Goal: Check status: Check status

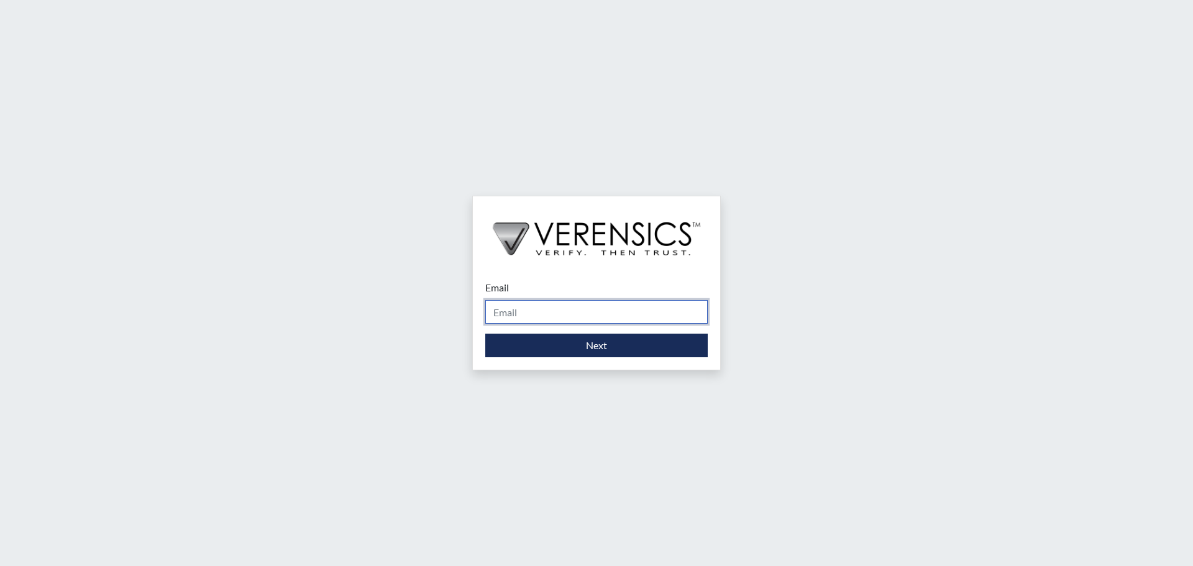
click at [584, 310] on input "Email" at bounding box center [596, 312] width 222 height 24
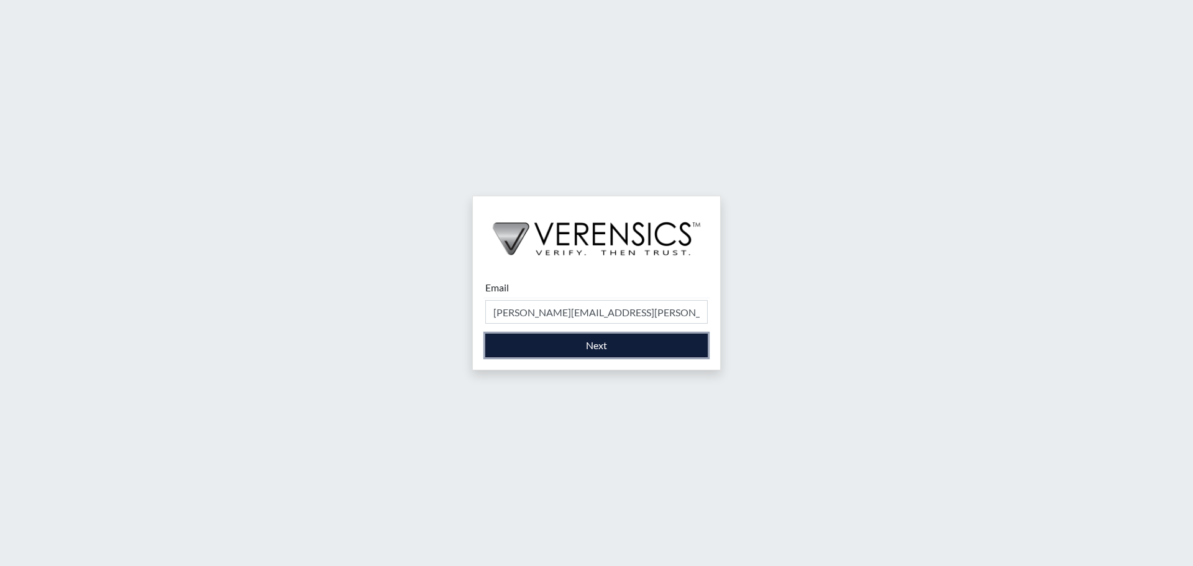
click at [589, 344] on button "Next" at bounding box center [596, 346] width 222 height 24
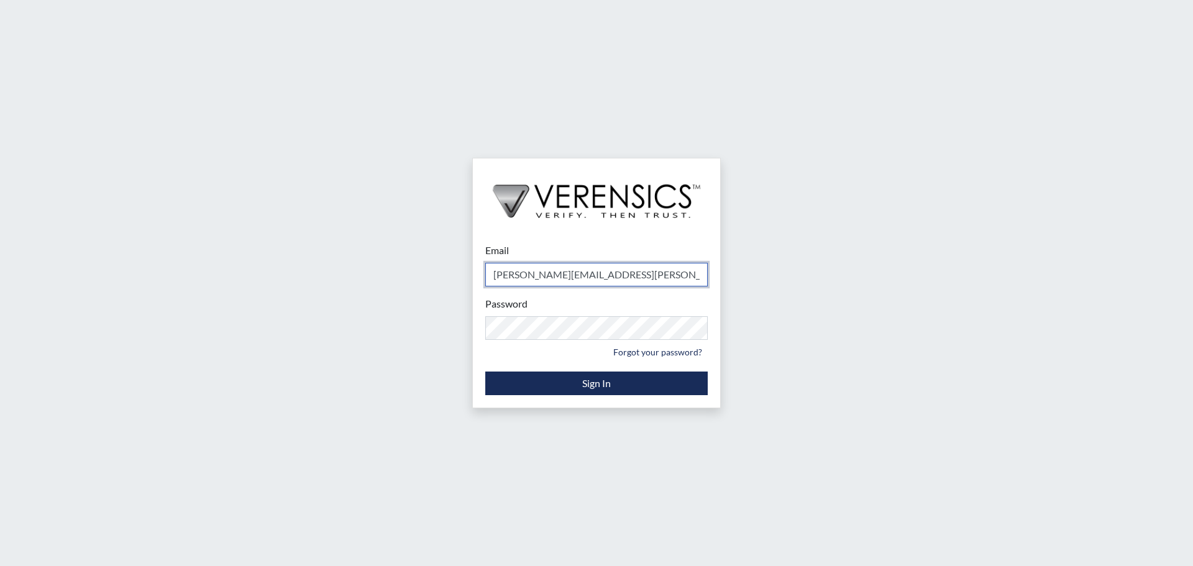
type input "[PERSON_NAME][EMAIL_ADDRESS][PERSON_NAME][DOMAIN_NAME]"
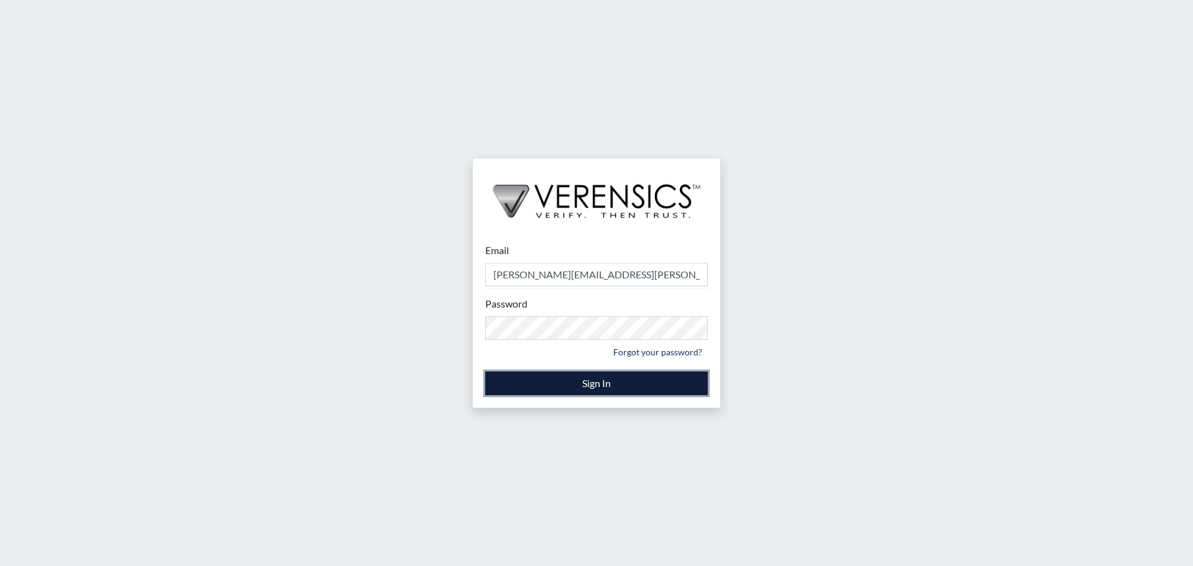
click at [590, 377] on button "Sign In" at bounding box center [596, 384] width 222 height 24
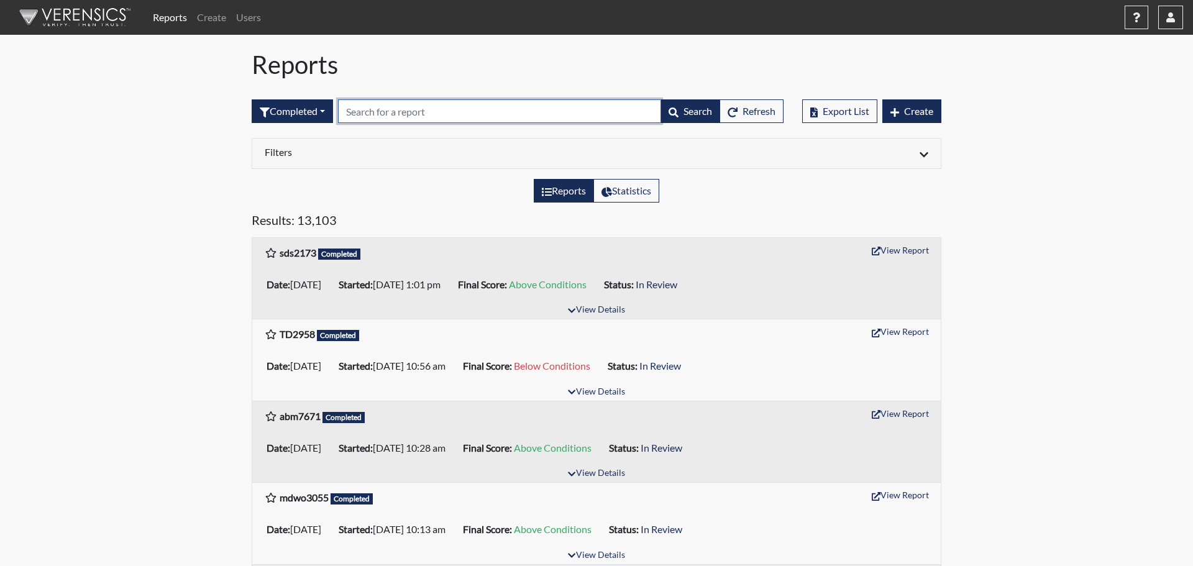
click at [466, 112] on input "text" at bounding box center [499, 111] width 323 height 24
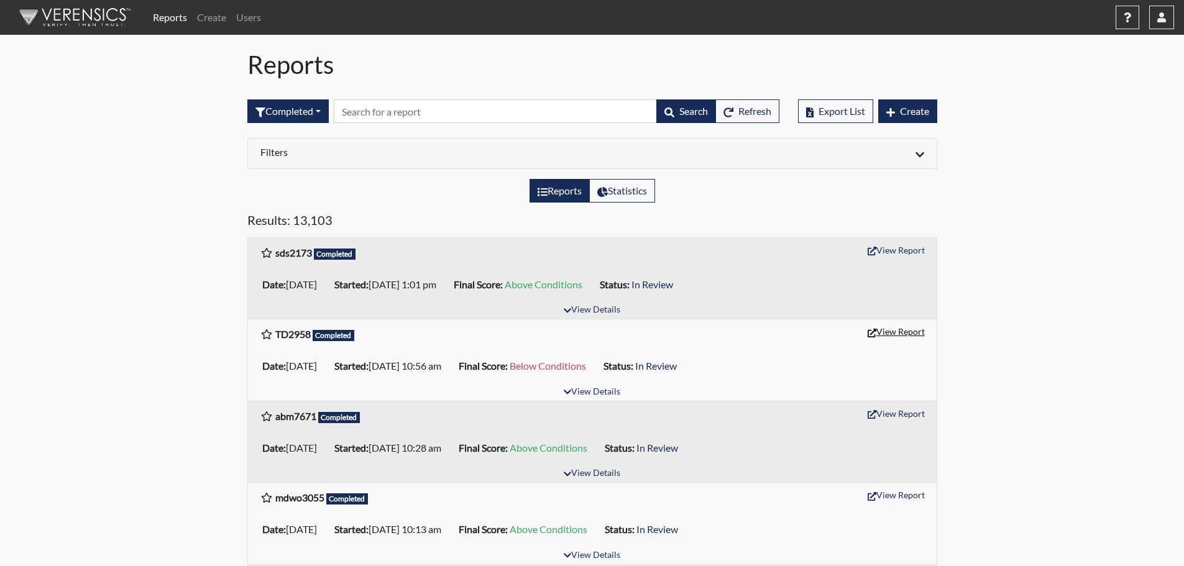
click at [898, 329] on button "View Report" at bounding box center [896, 331] width 68 height 19
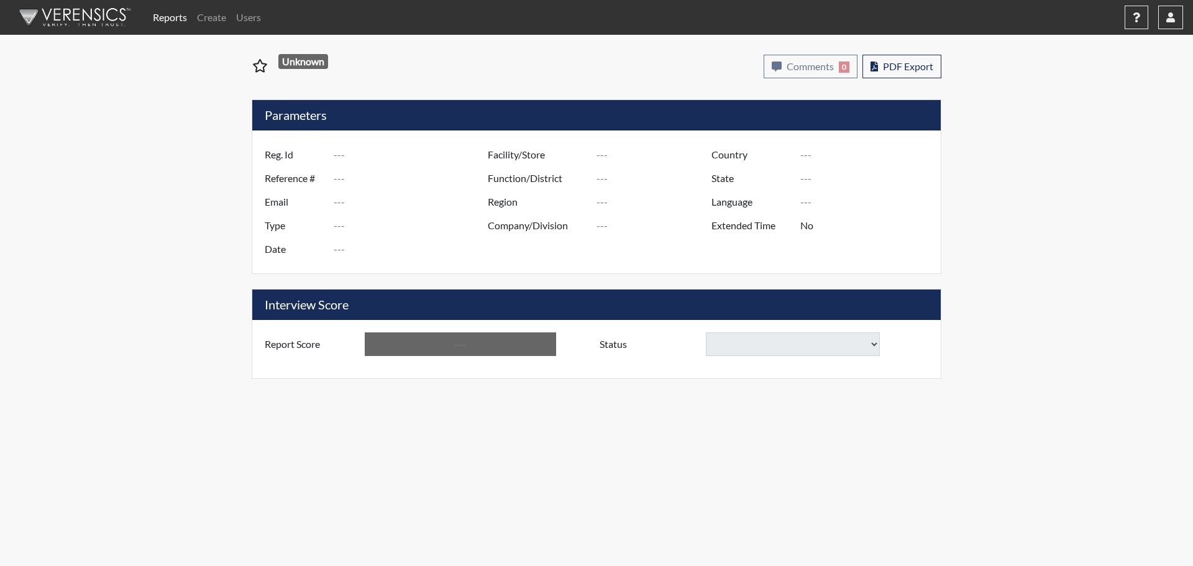
type input "TD2958"
type input "51432"
type input "---"
type input "Corrections Pre-Employment"
type input "[DATE]"
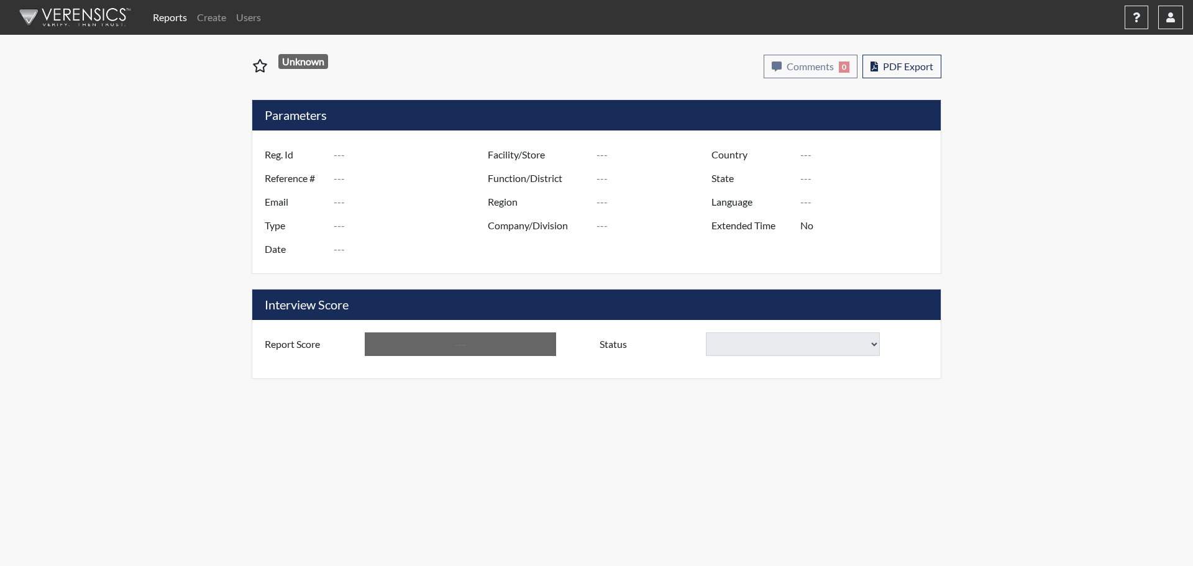
type input "[PERSON_NAME]"
type input "[GEOGRAPHIC_DATA]"
type input "[US_STATE]"
type input "English"
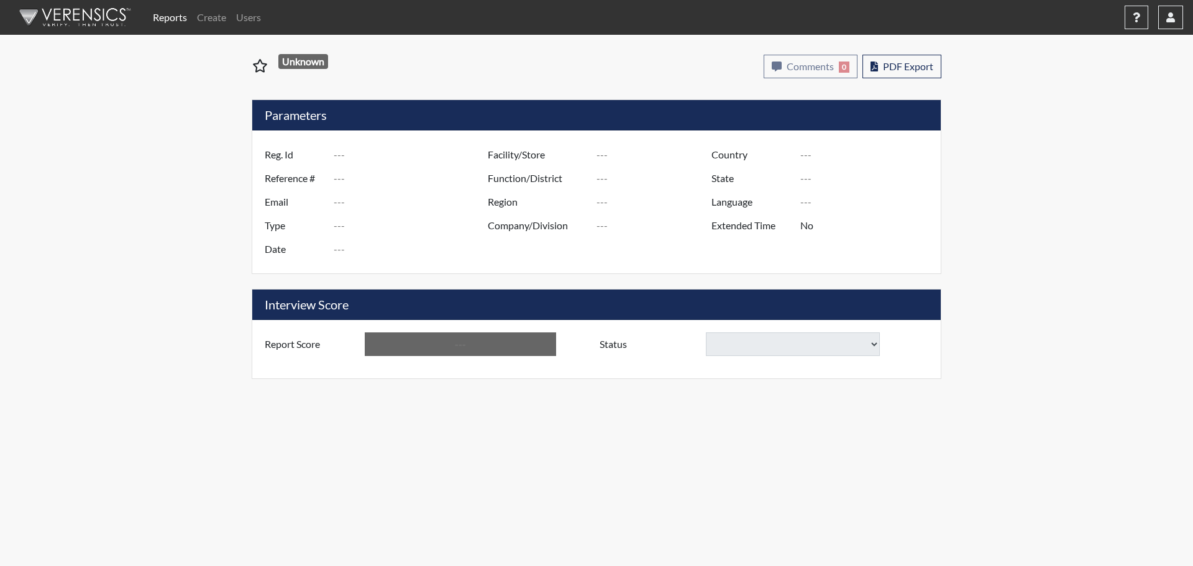
type input "Below Conditions"
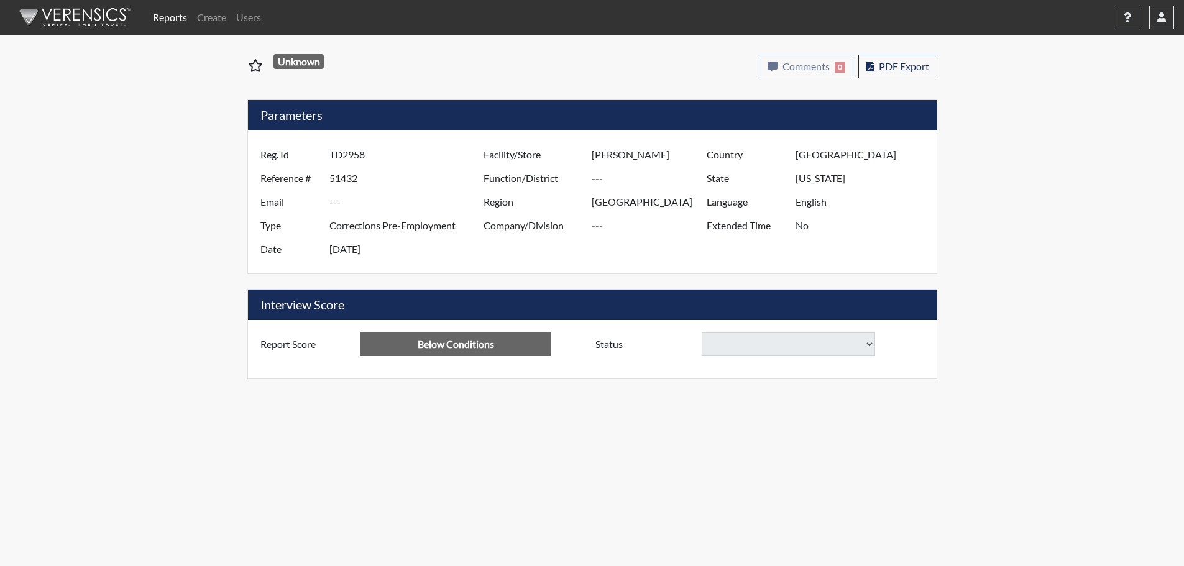
select select
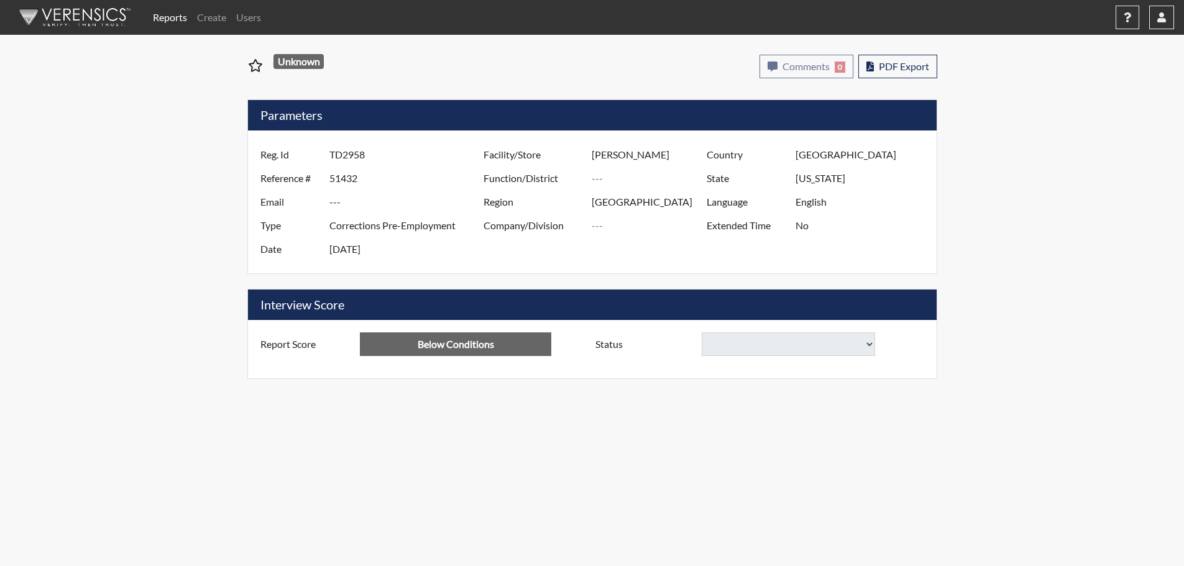
select select
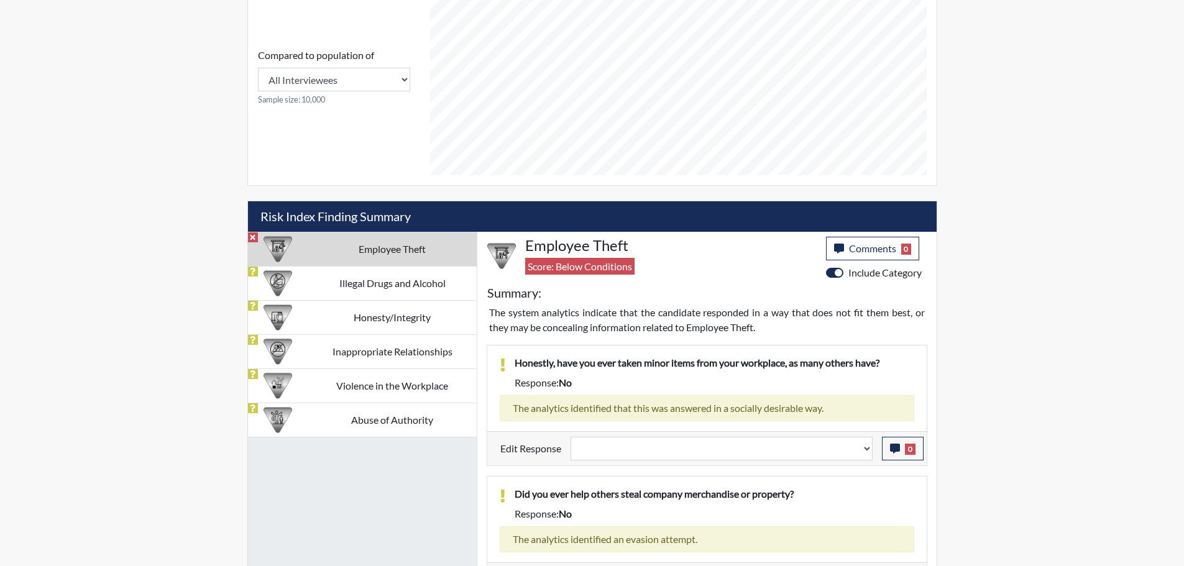
scroll to position [548, 0]
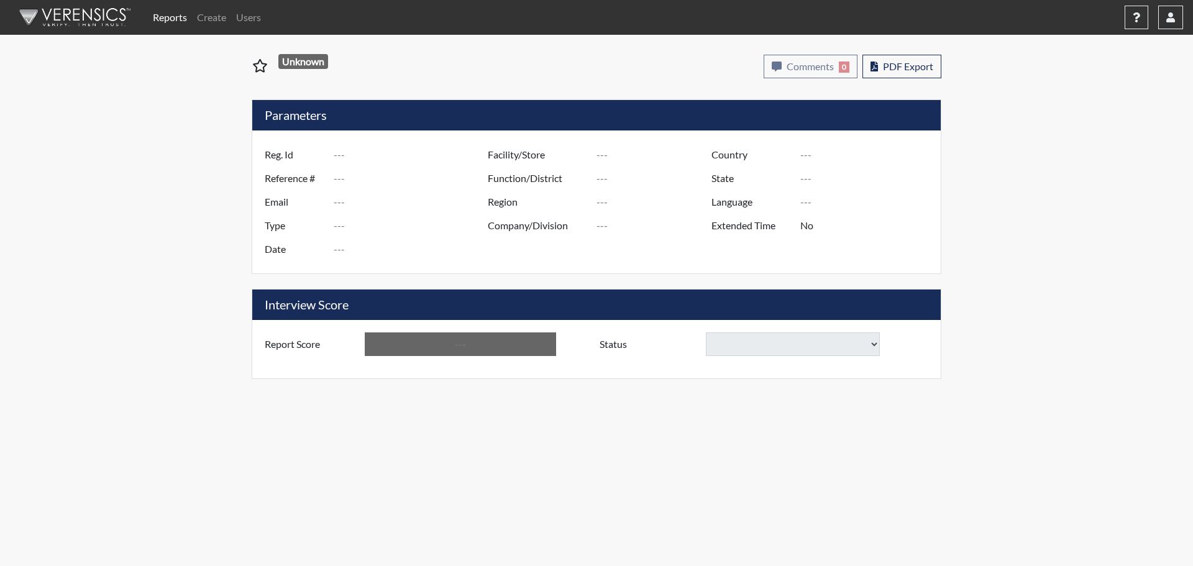
type input "TD2958"
type input "51432"
type input "---"
type input "Corrections Pre-Employment"
type input "[DATE]"
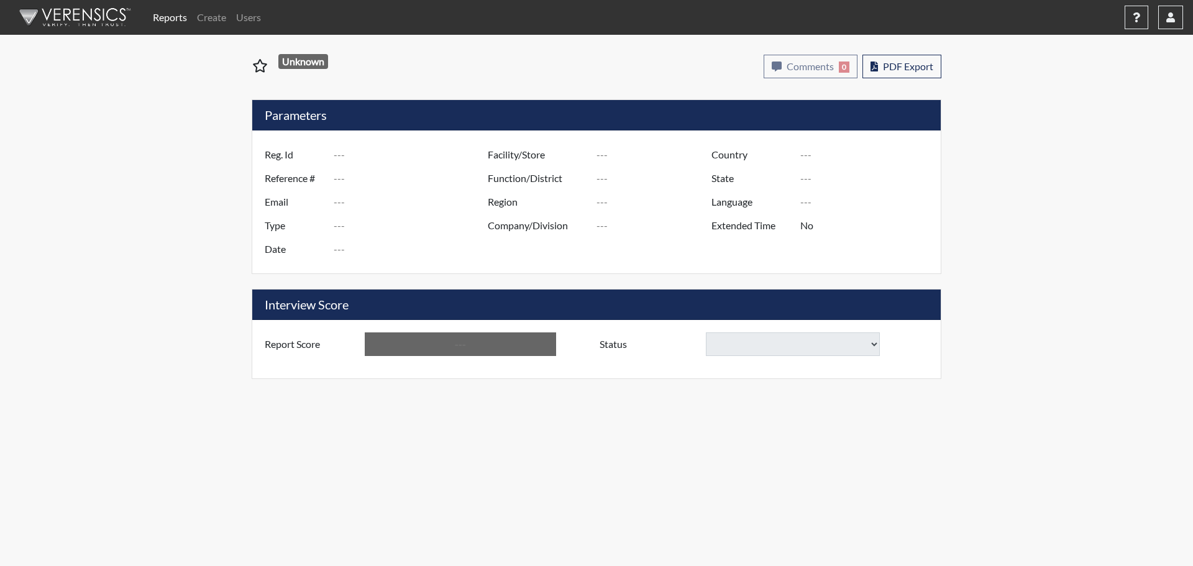
type input "[PERSON_NAME]"
type input "[GEOGRAPHIC_DATA]"
type input "[US_STATE]"
type input "English"
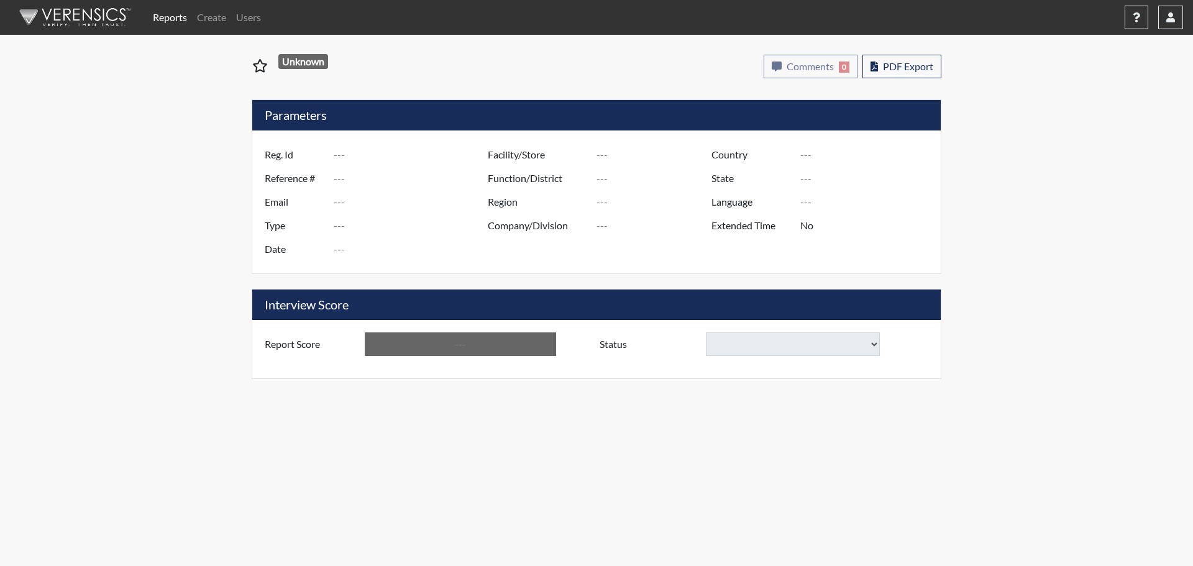
type input "Below Conditions"
select select
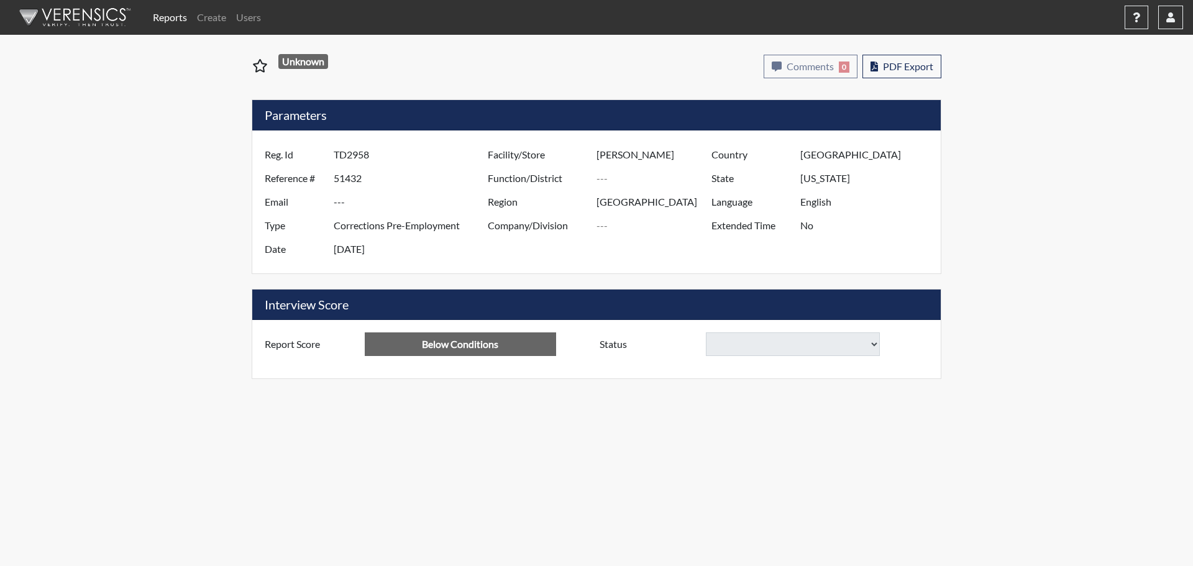
select select
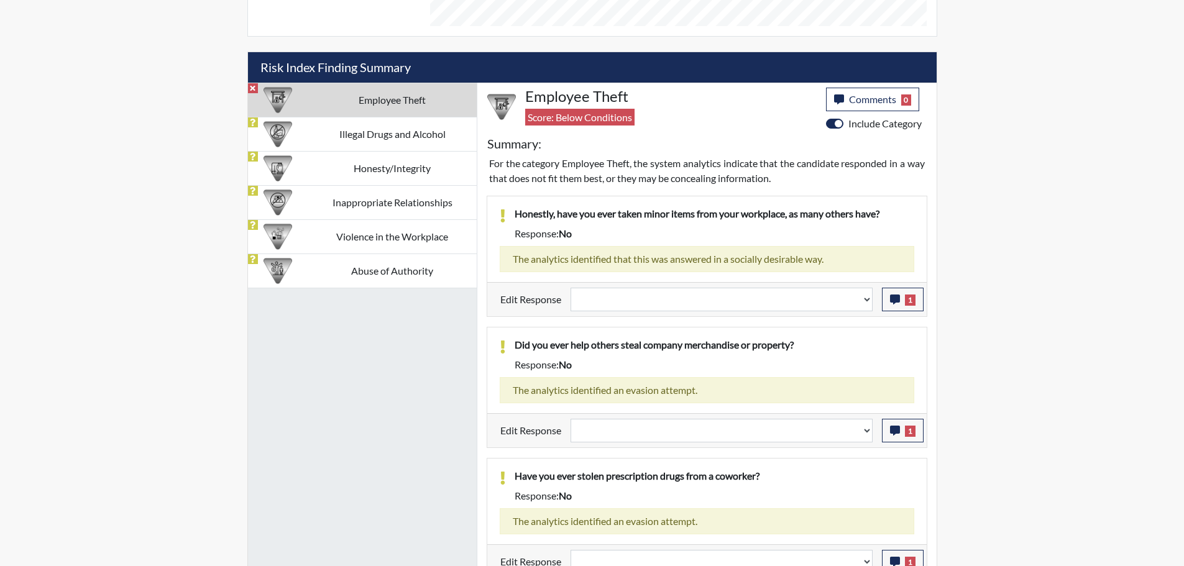
scroll to position [746, 0]
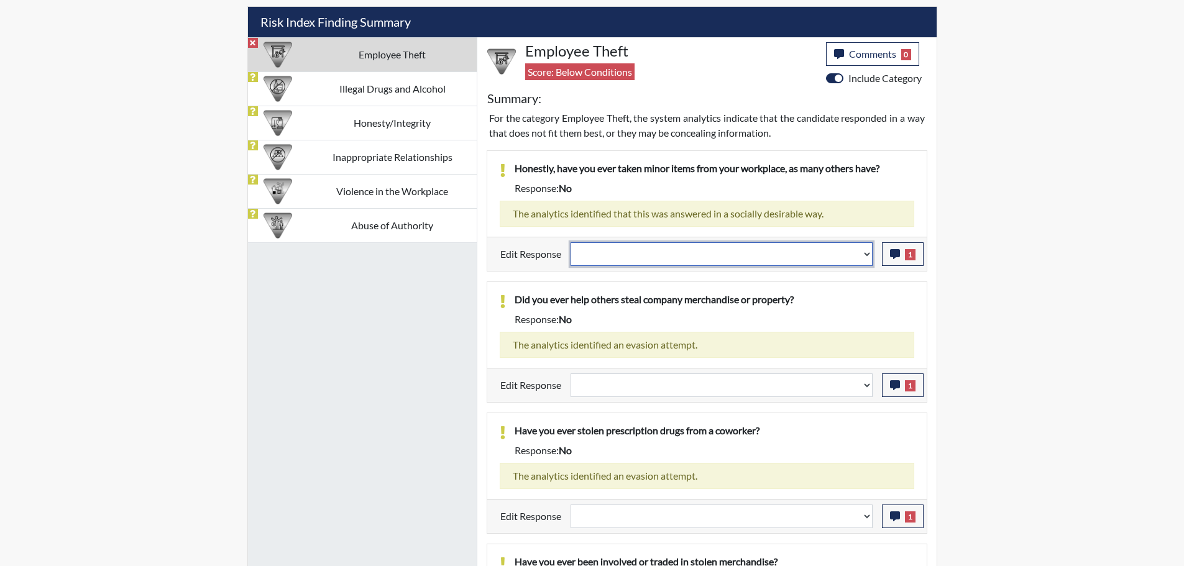
click at [867, 250] on select "Question is not relevant. Results will be updated. Reasonable explanation provi…" at bounding box center [722, 254] width 302 height 24
select select "reasonable-explanation-provided"
click at [571, 242] on select "Question is not relevant. Results will be updated. Reasonable explanation provi…" at bounding box center [722, 254] width 302 height 24
select select
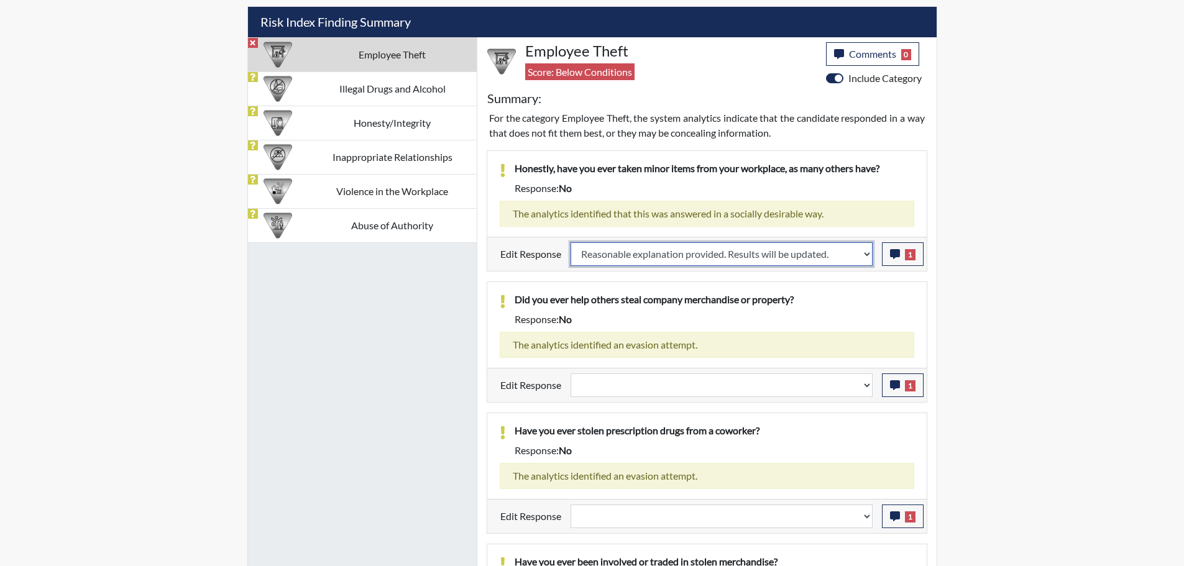
select select
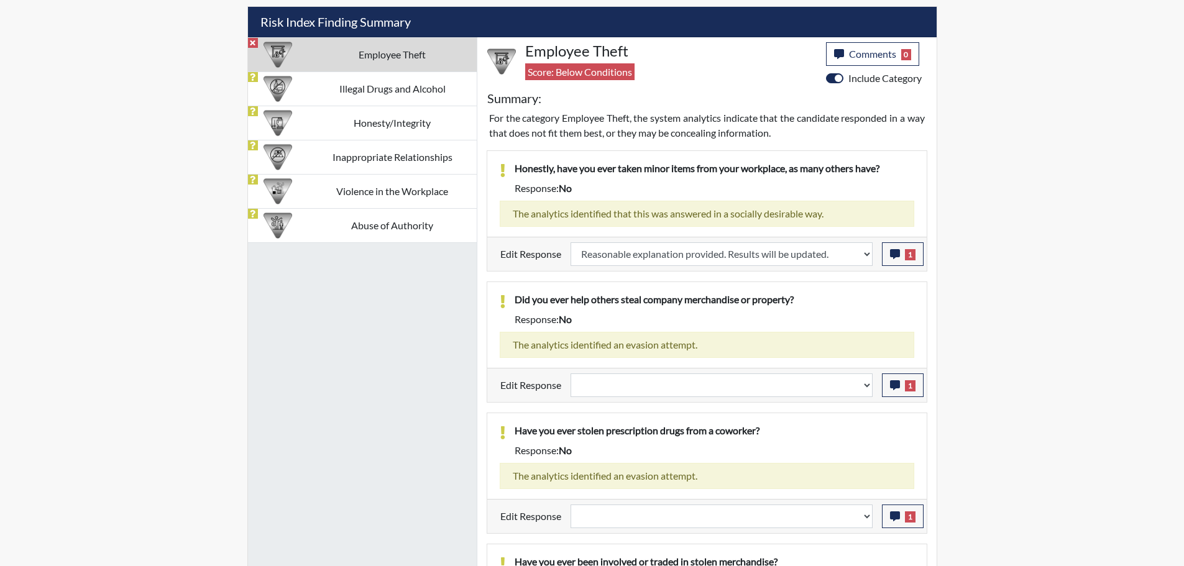
select select
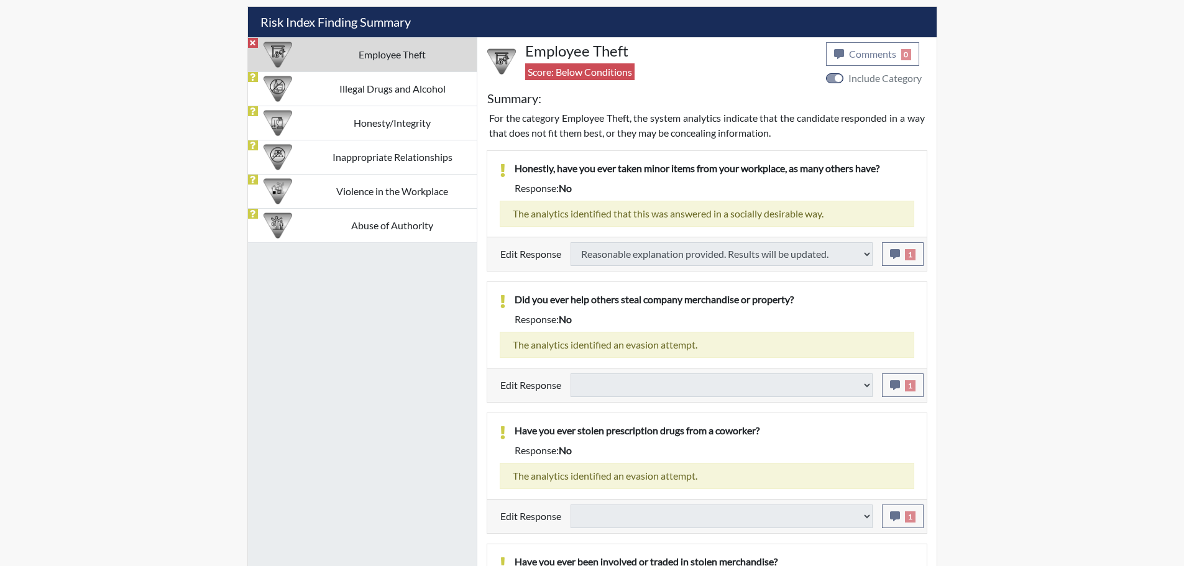
select select
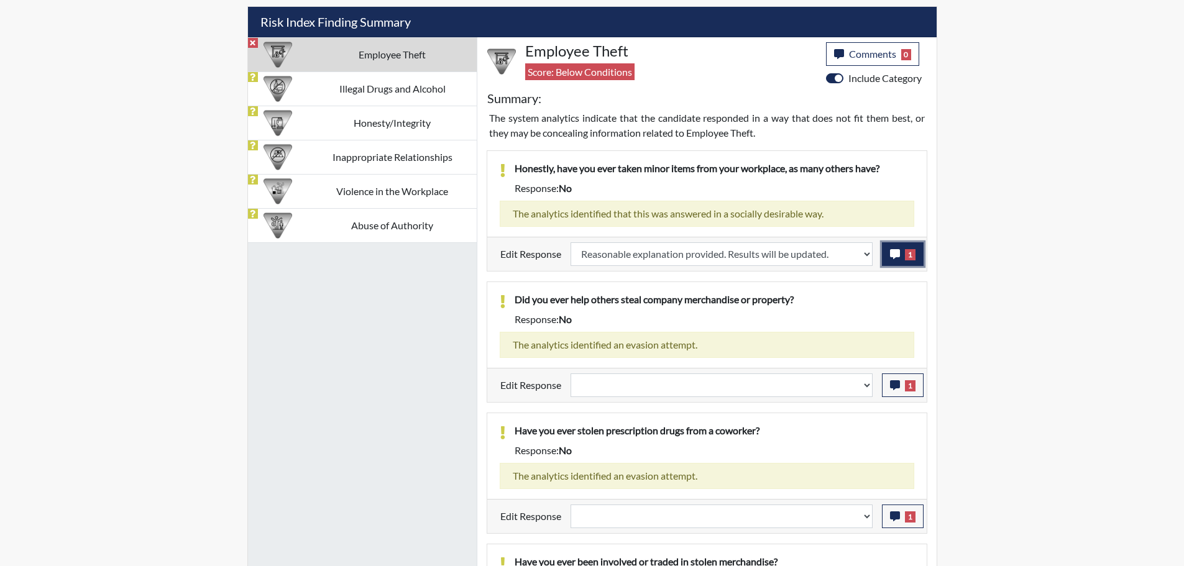
scroll to position [206, 516]
click at [899, 257] on icon "button" at bounding box center [895, 254] width 10 height 10
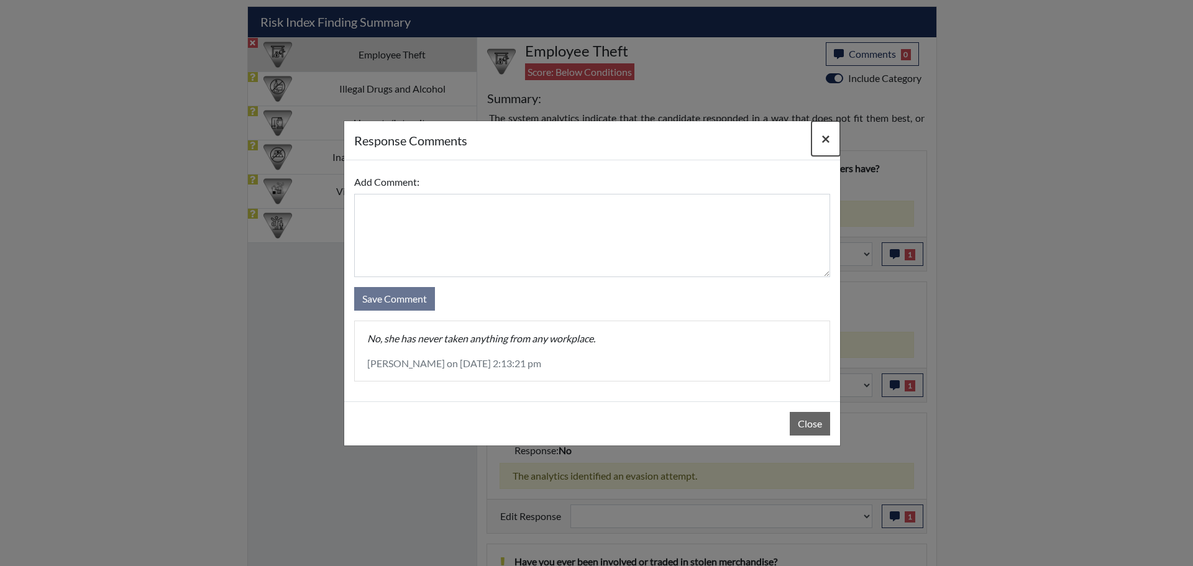
click at [824, 141] on span "×" at bounding box center [826, 138] width 9 height 18
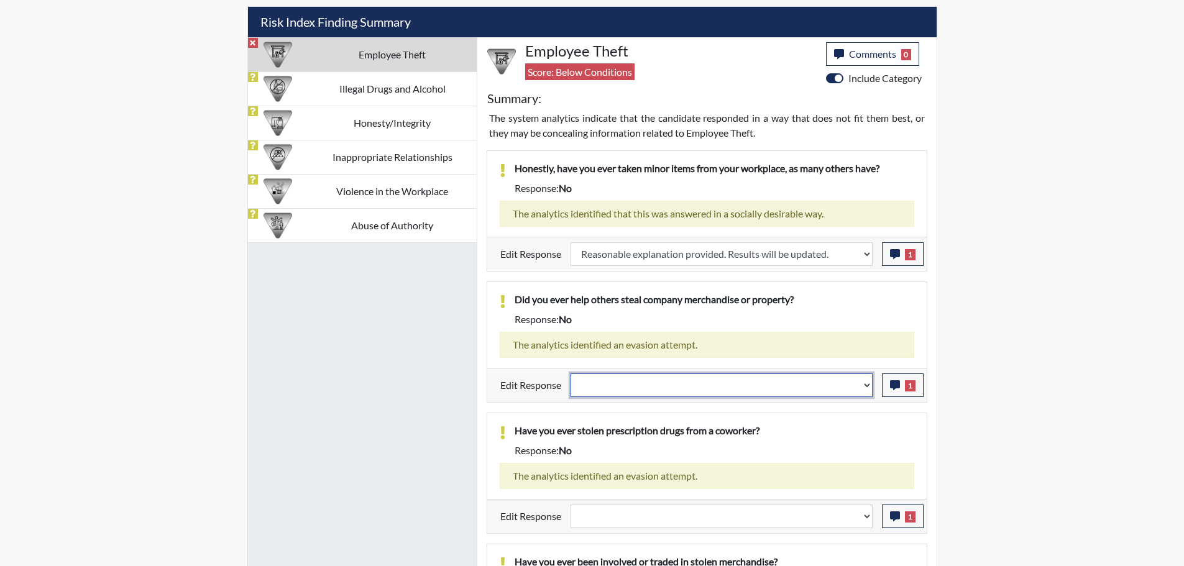
click at [868, 384] on select "Question is not relevant. Results will be updated. Reasonable explanation provi…" at bounding box center [722, 386] width 302 height 24
select select "reasonable-explanation-provided"
click at [571, 374] on select "Question is not relevant. Results will be updated. Reasonable explanation provi…" at bounding box center [722, 386] width 302 height 24
select select
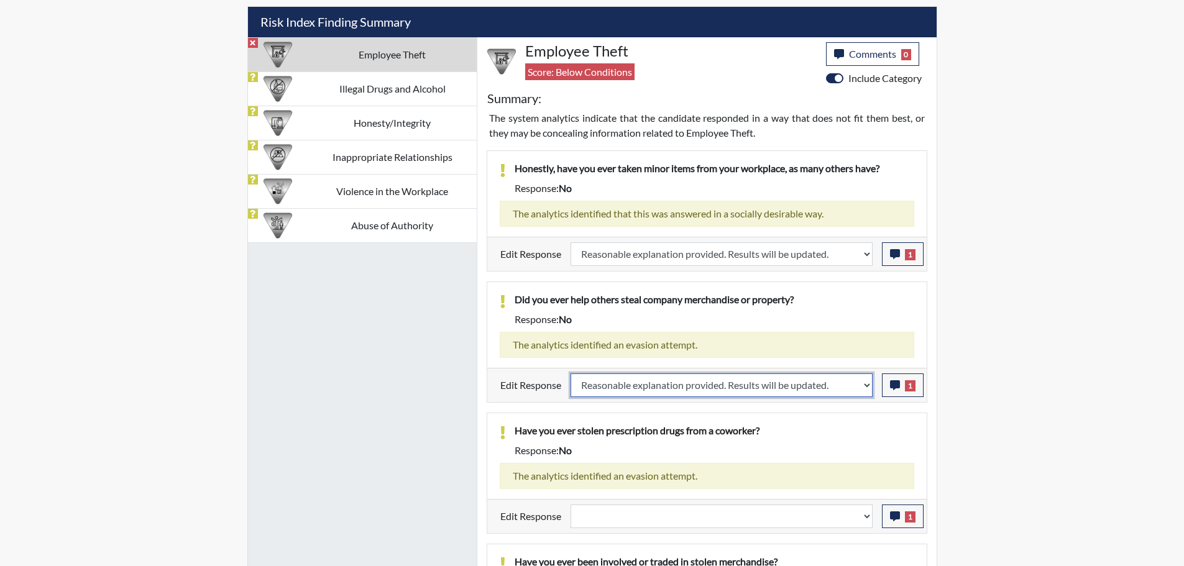
select select
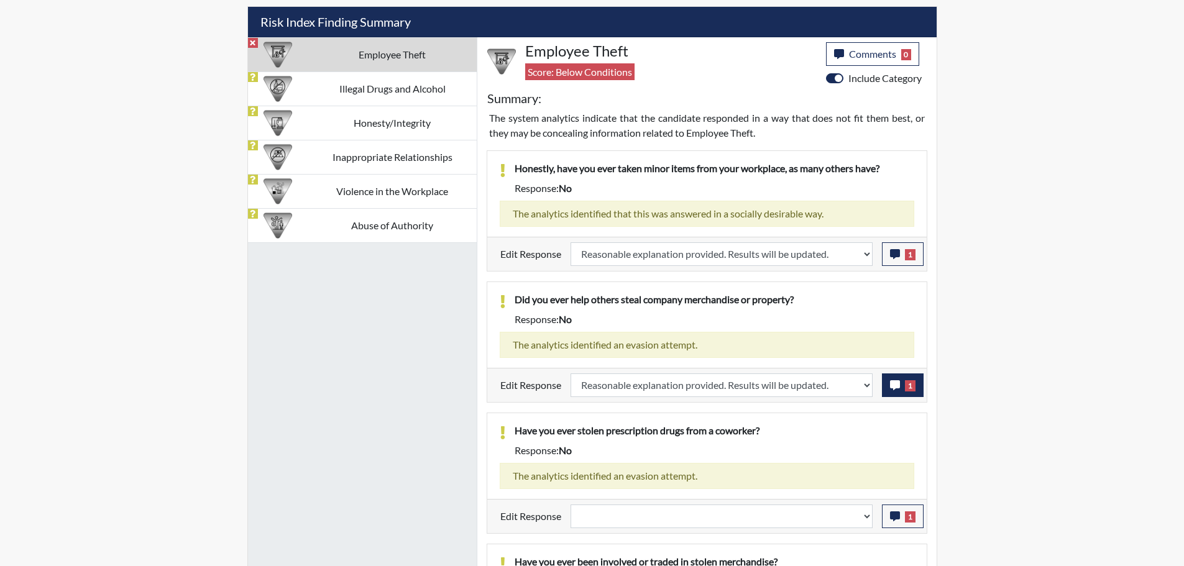
select select
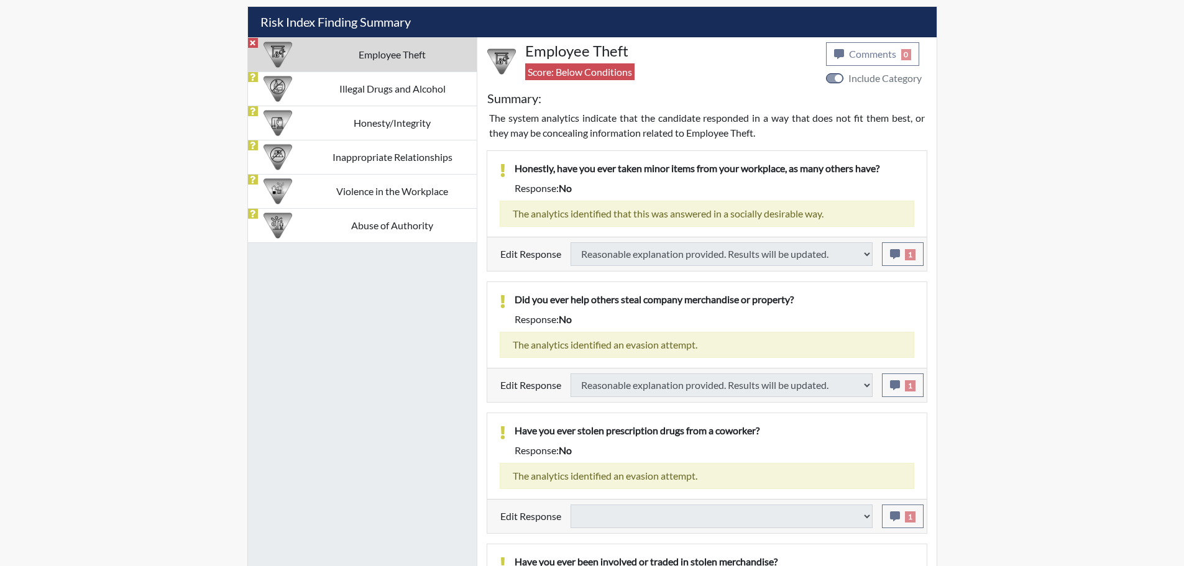
type input "Above Conditions"
select select
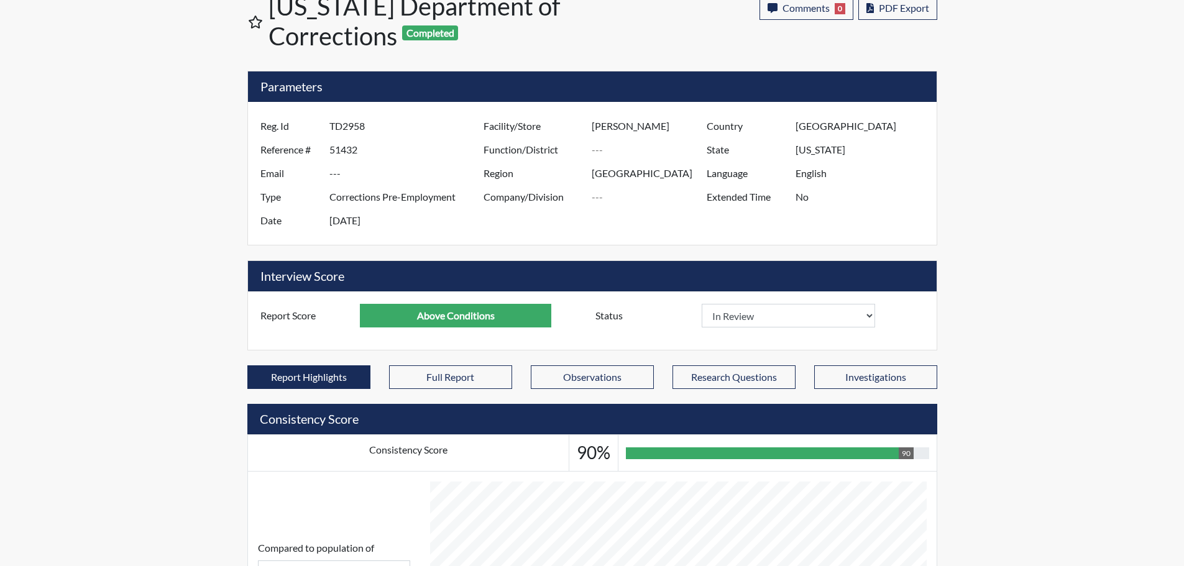
scroll to position [0, 0]
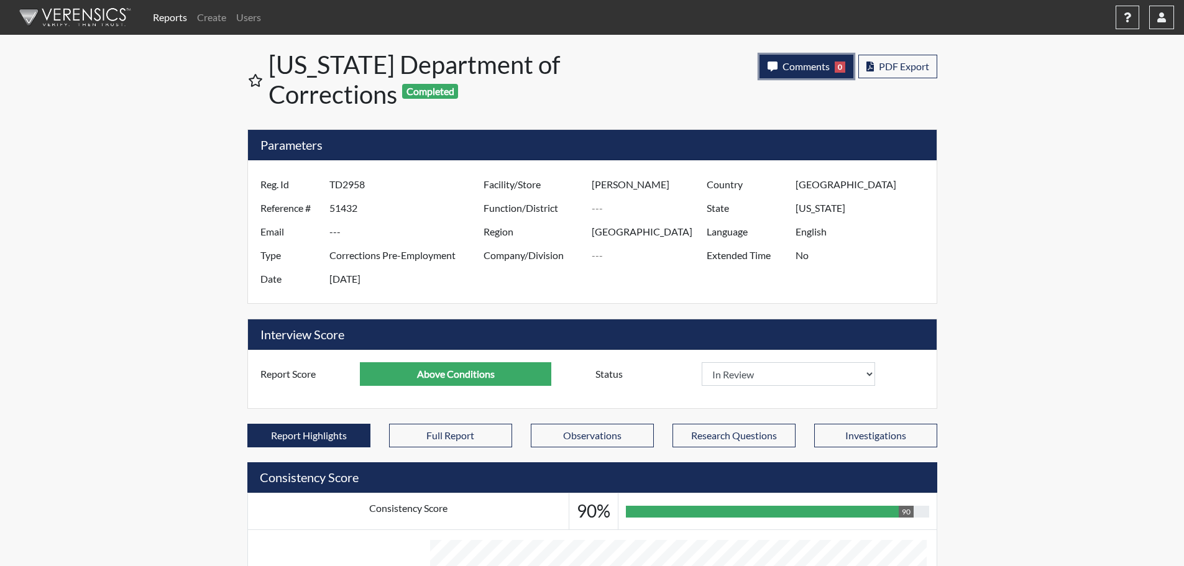
click at [800, 64] on span "Comments" at bounding box center [805, 66] width 47 height 12
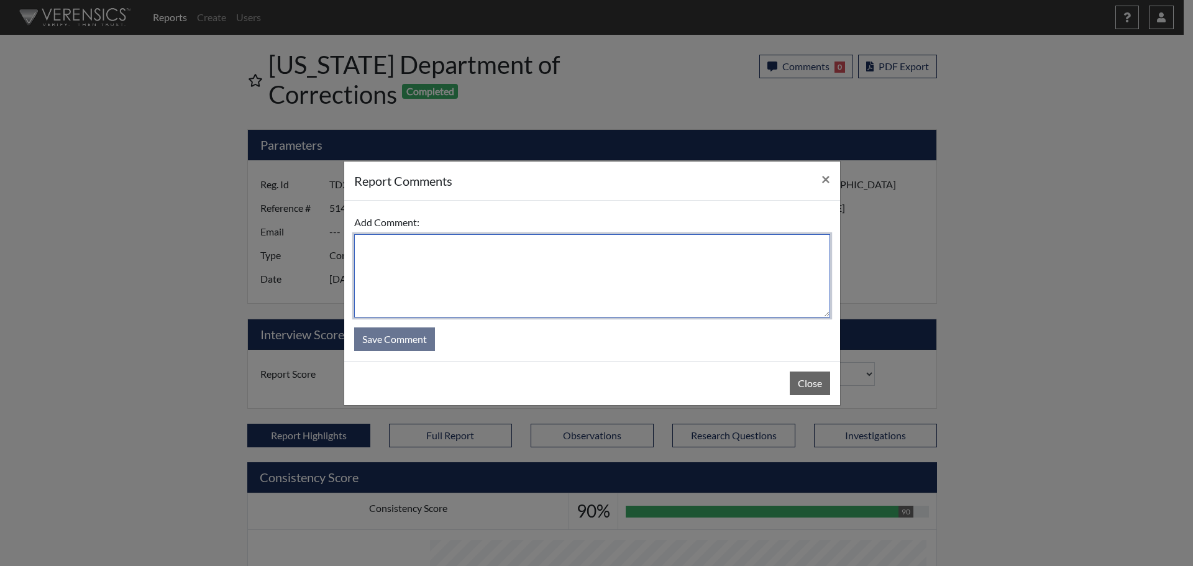
click at [700, 265] on textarea at bounding box center [592, 275] width 476 height 83
type textarea "SL [DATE]"
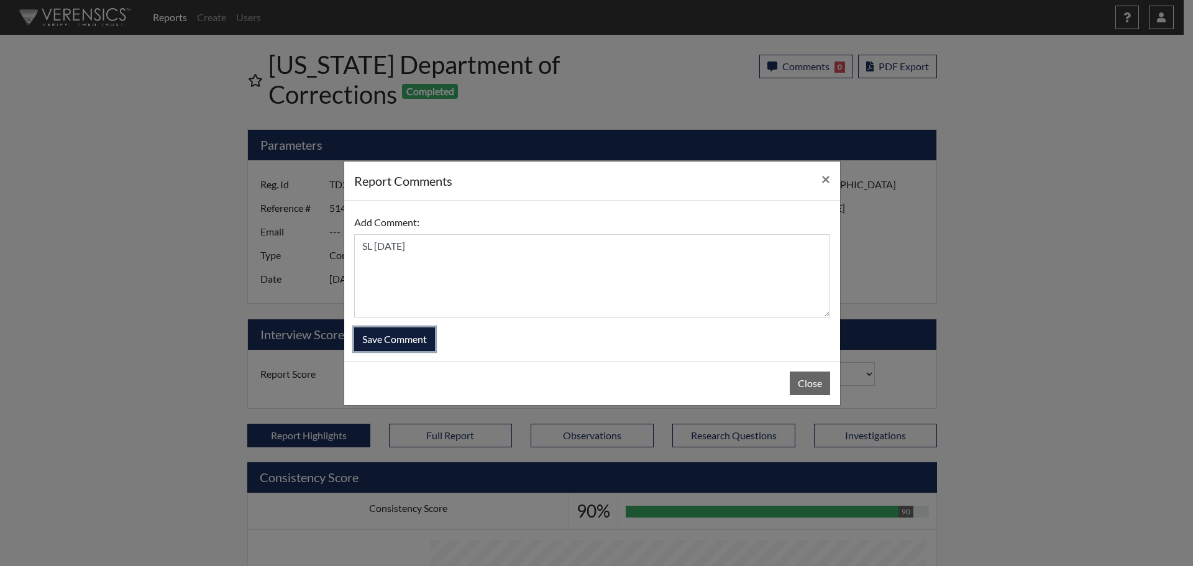
click at [403, 341] on button "Save Comment" at bounding box center [394, 340] width 81 height 24
select select
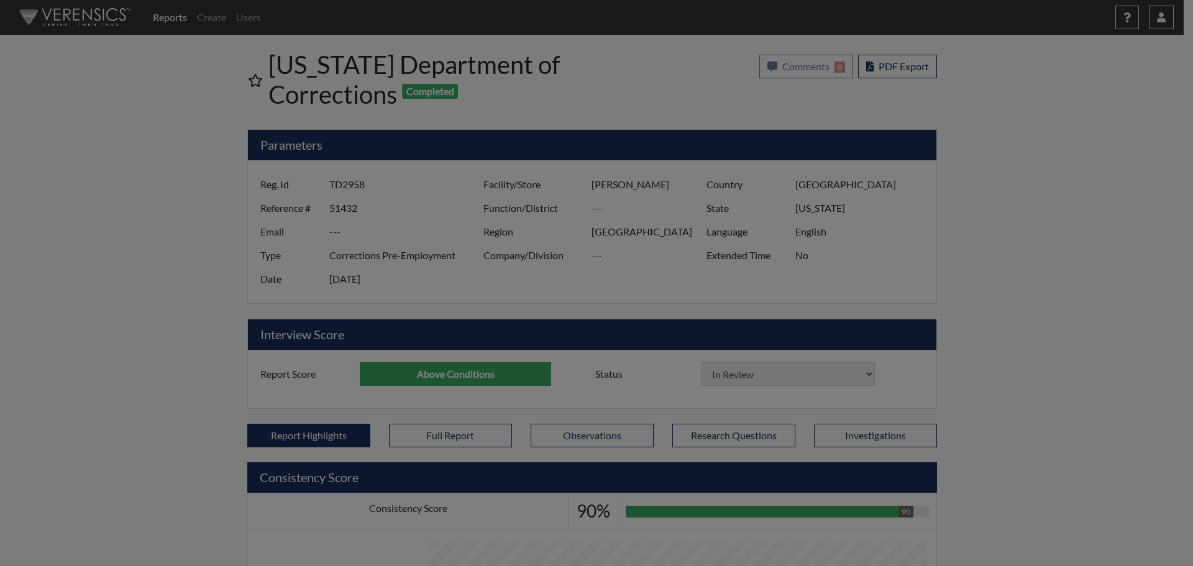
select select
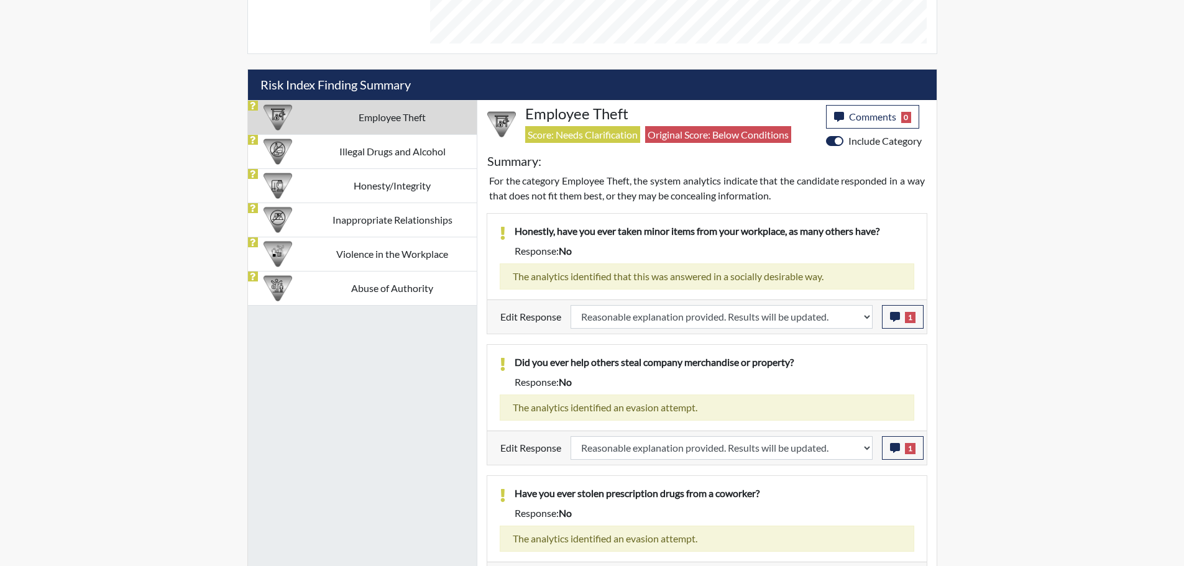
scroll to position [735, 0]
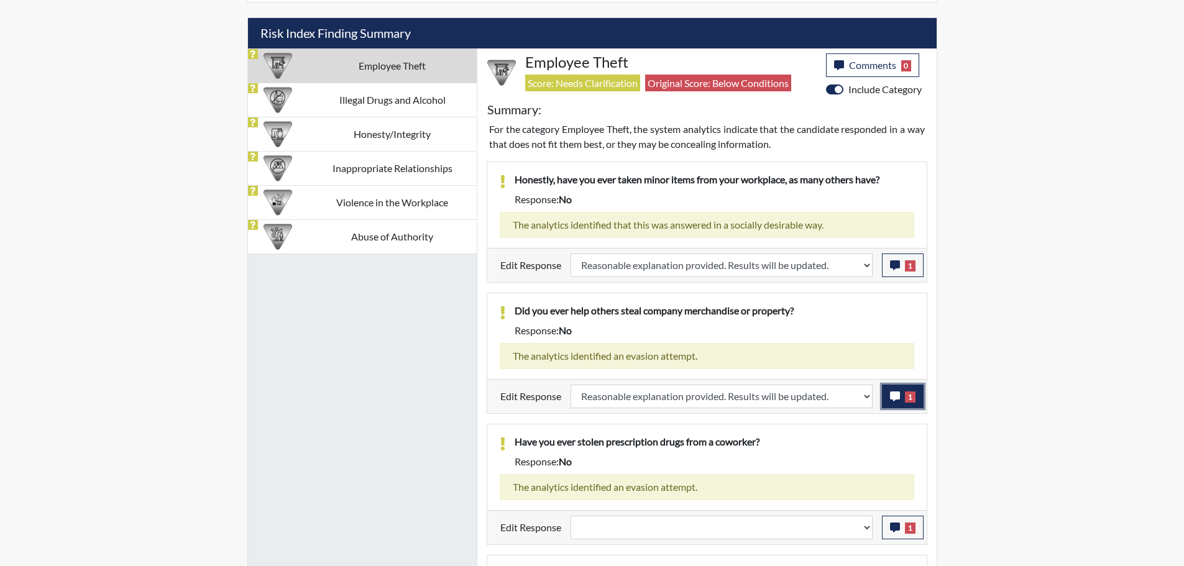
click at [899, 395] on icon "button" at bounding box center [895, 397] width 10 height 10
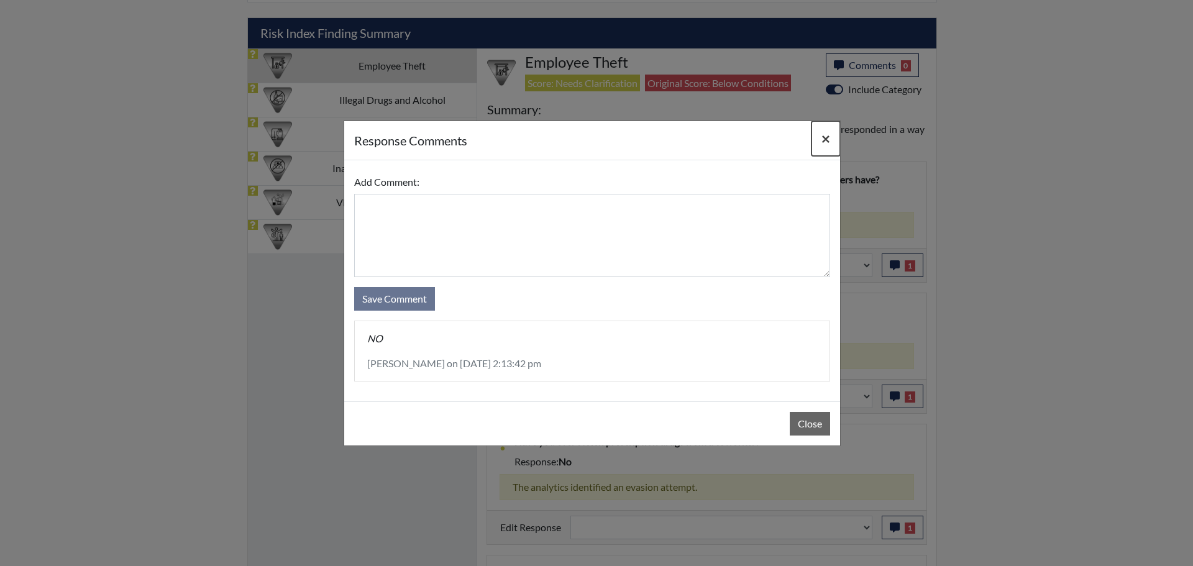
click at [827, 137] on span "×" at bounding box center [826, 138] width 9 height 18
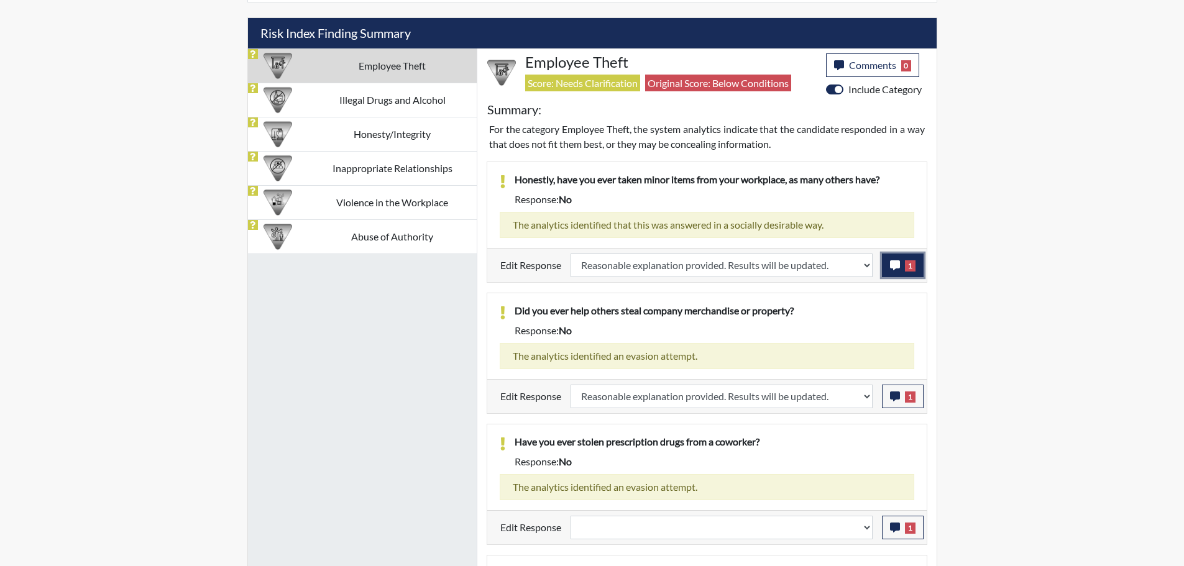
click at [904, 267] on button "1" at bounding box center [903, 266] width 42 height 24
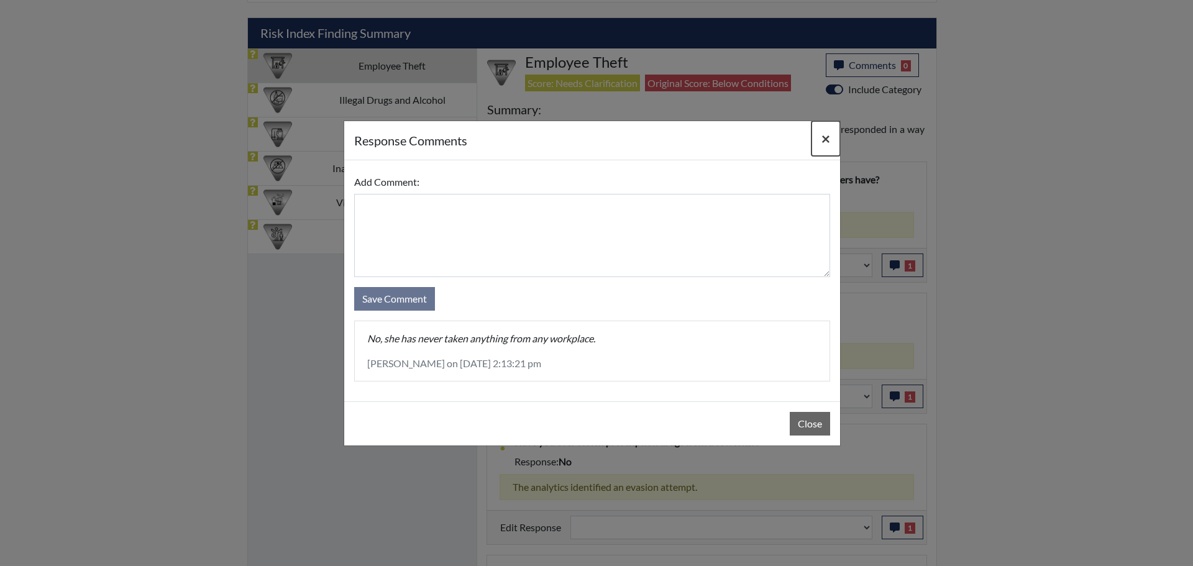
click at [829, 138] on span "×" at bounding box center [826, 138] width 9 height 18
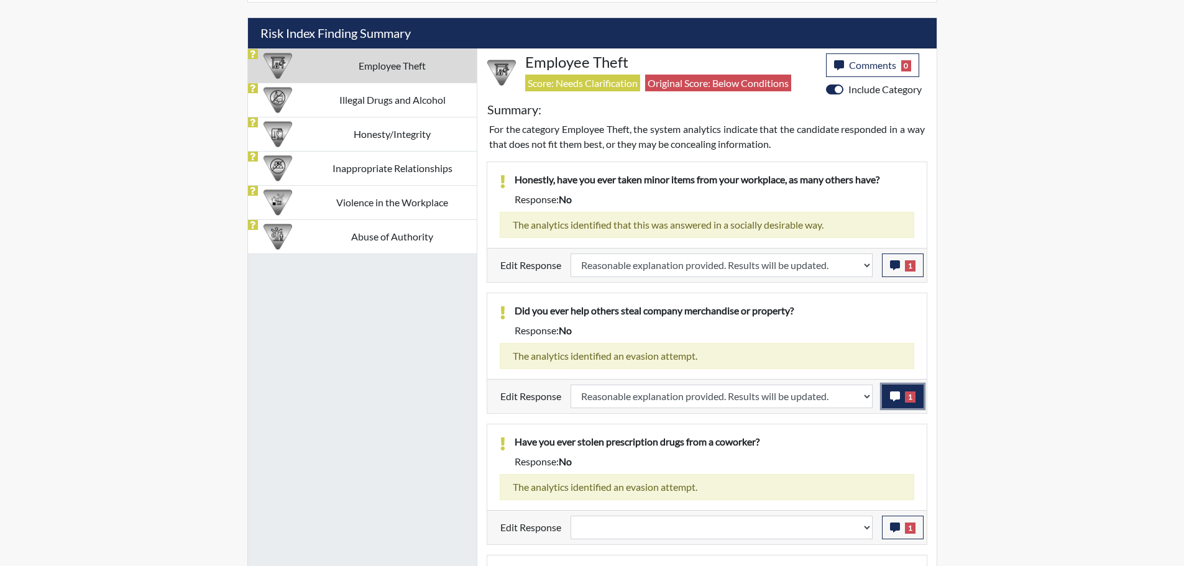
click at [891, 399] on icon "button" at bounding box center [895, 397] width 10 height 10
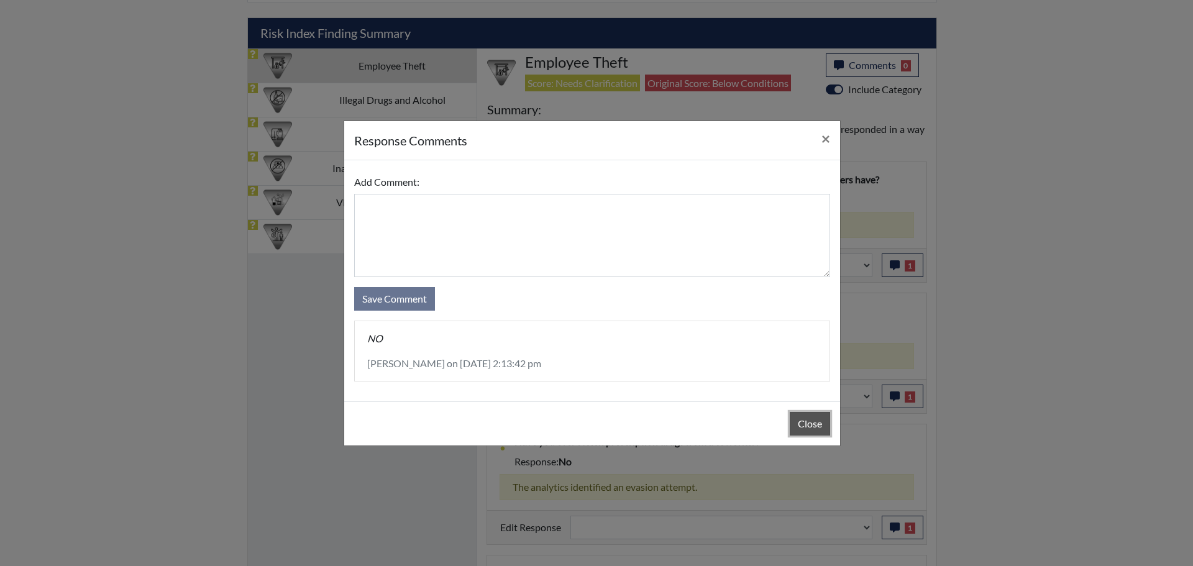
click at [824, 426] on button "Close" at bounding box center [810, 424] width 40 height 24
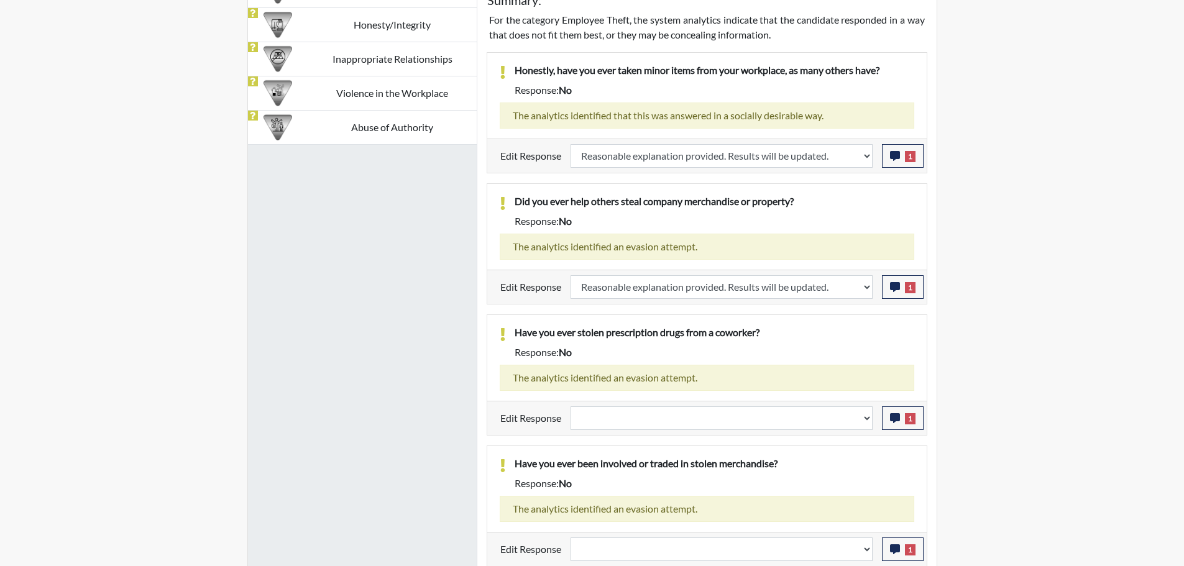
scroll to position [921, 0]
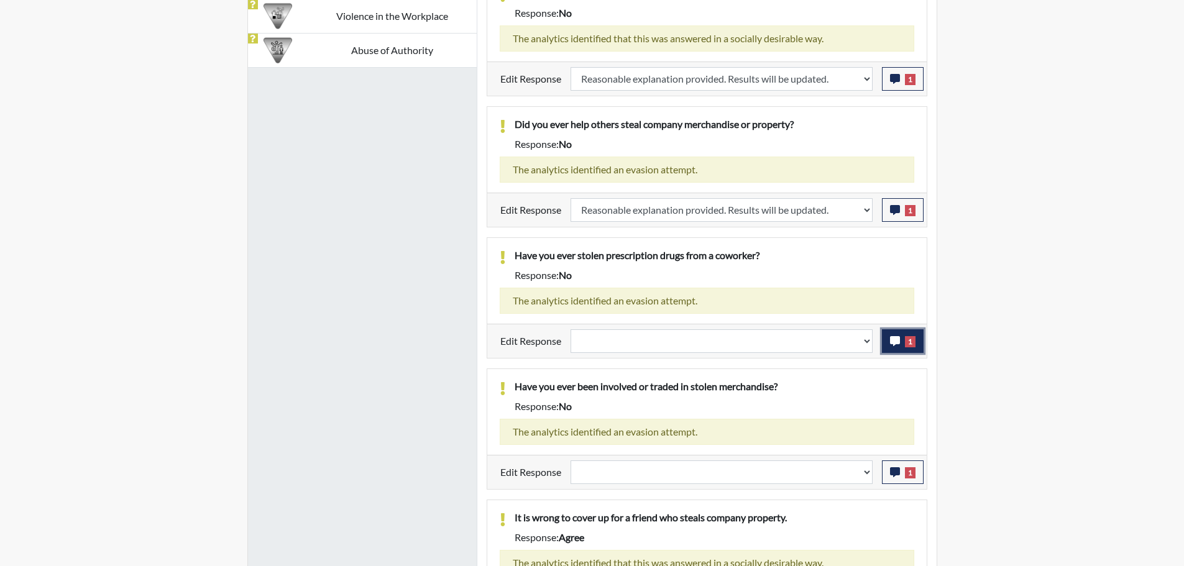
click at [891, 344] on icon "button" at bounding box center [895, 341] width 10 height 10
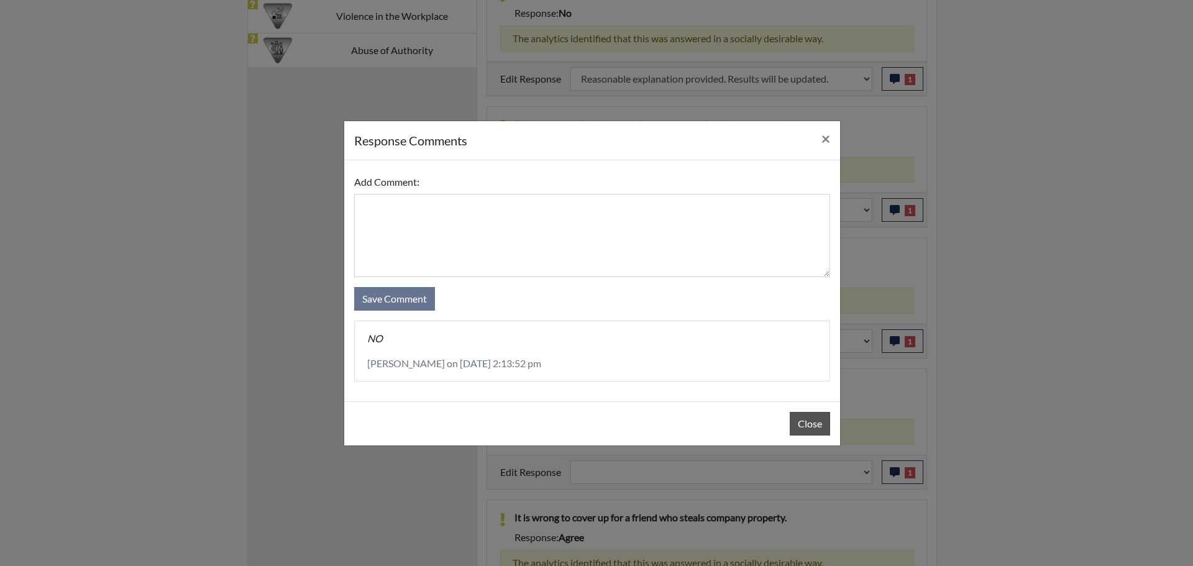
click at [807, 435] on div "Close" at bounding box center [592, 423] width 496 height 44
click at [826, 423] on button "Close" at bounding box center [810, 424] width 40 height 24
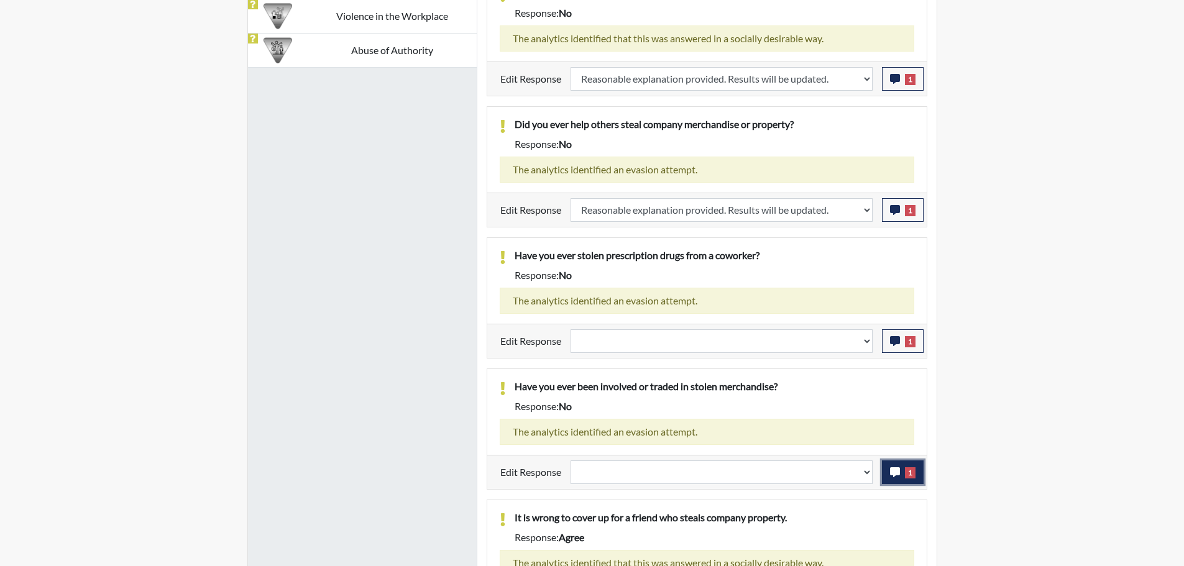
click at [896, 471] on icon "button" at bounding box center [895, 472] width 10 height 10
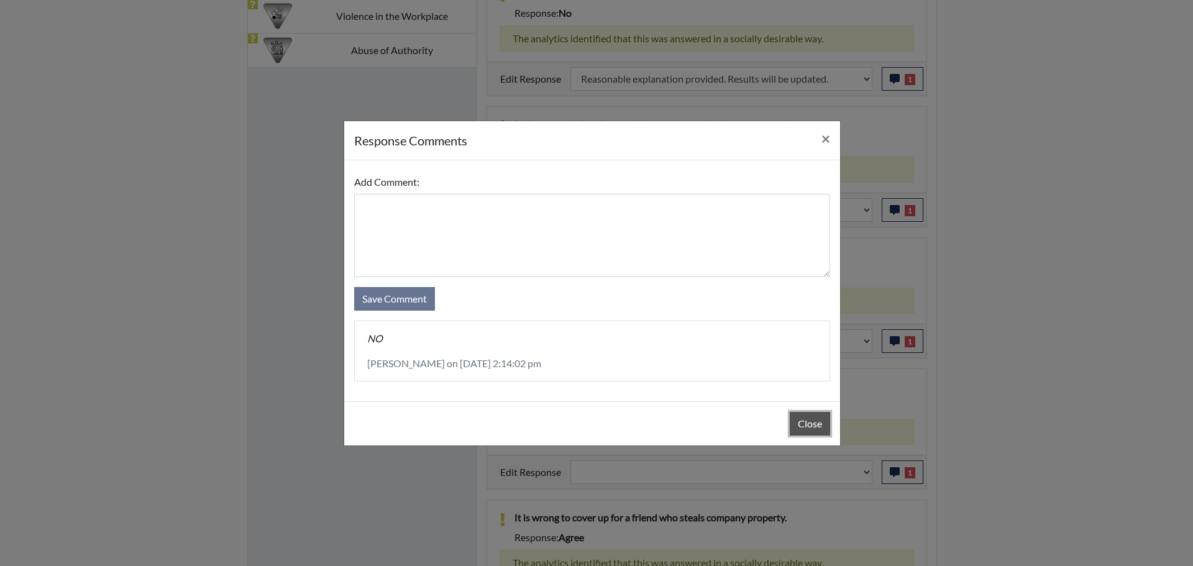
click at [817, 424] on button "Close" at bounding box center [810, 424] width 40 height 24
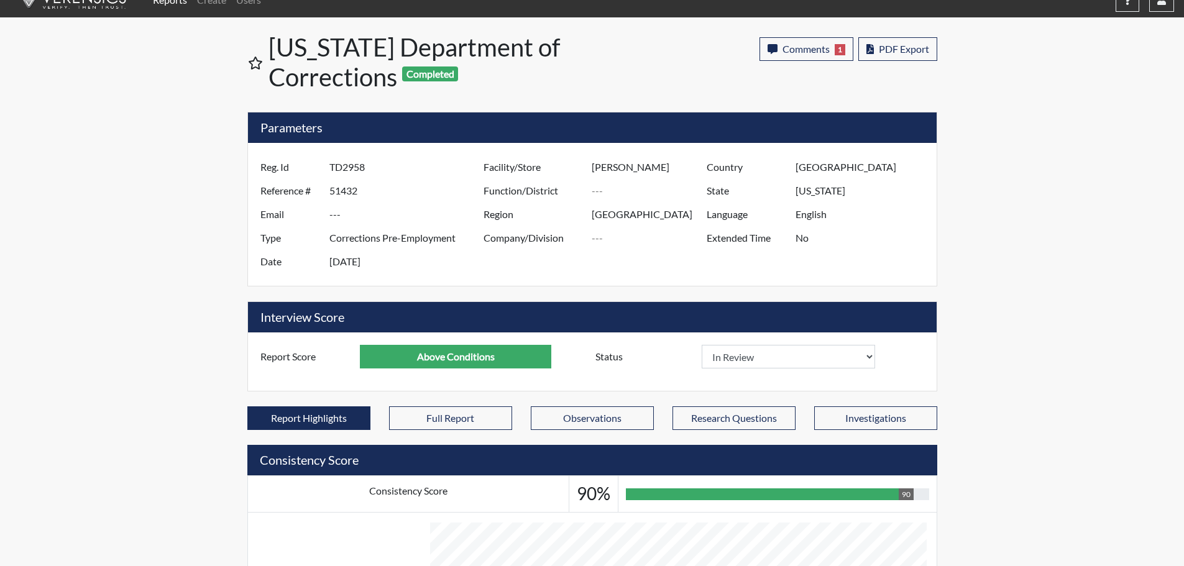
scroll to position [0, 0]
